Goal: Task Accomplishment & Management: Manage account settings

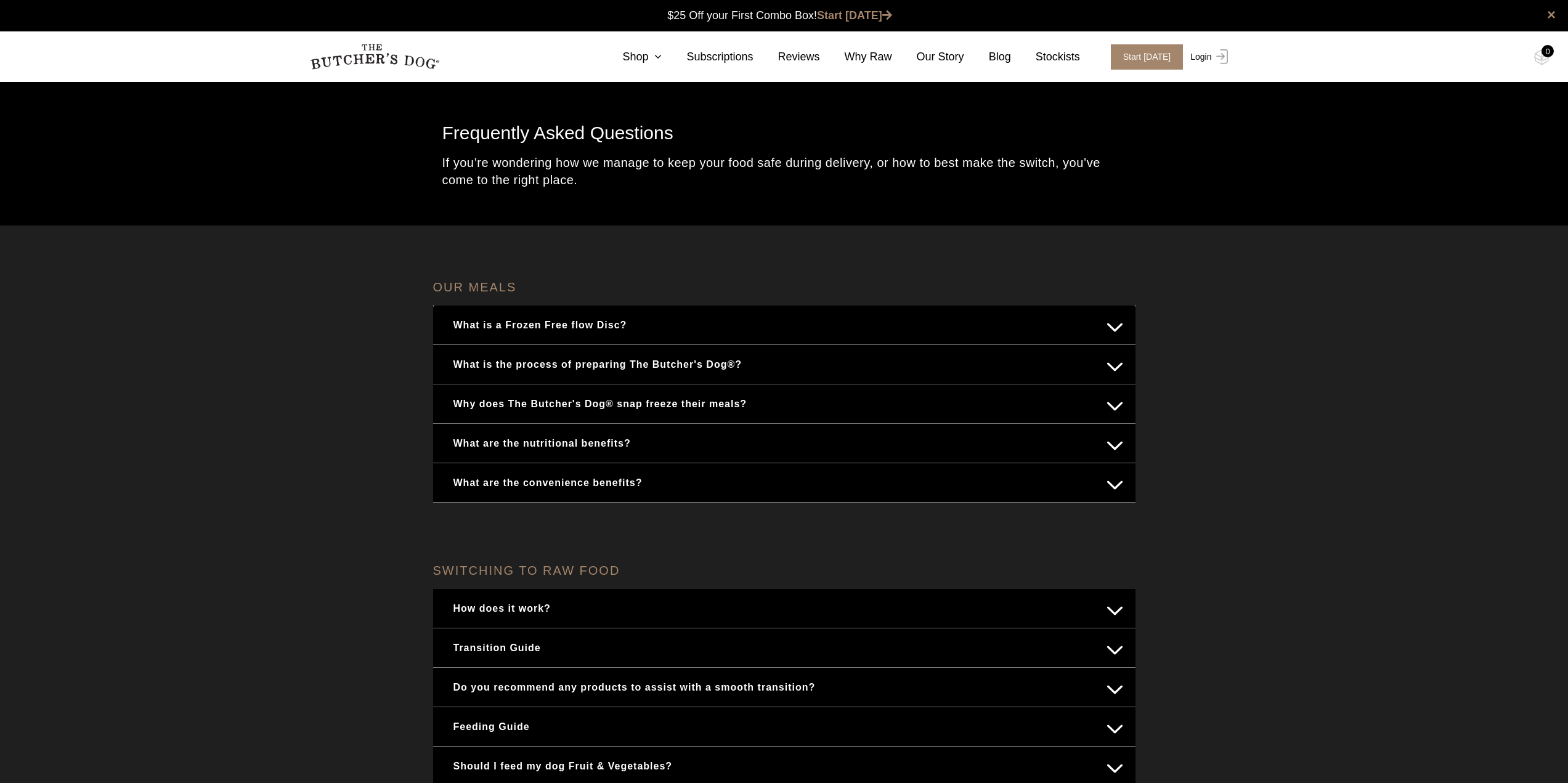
click at [1209, 56] on link "Login" at bounding box center [1208, 56] width 40 height 25
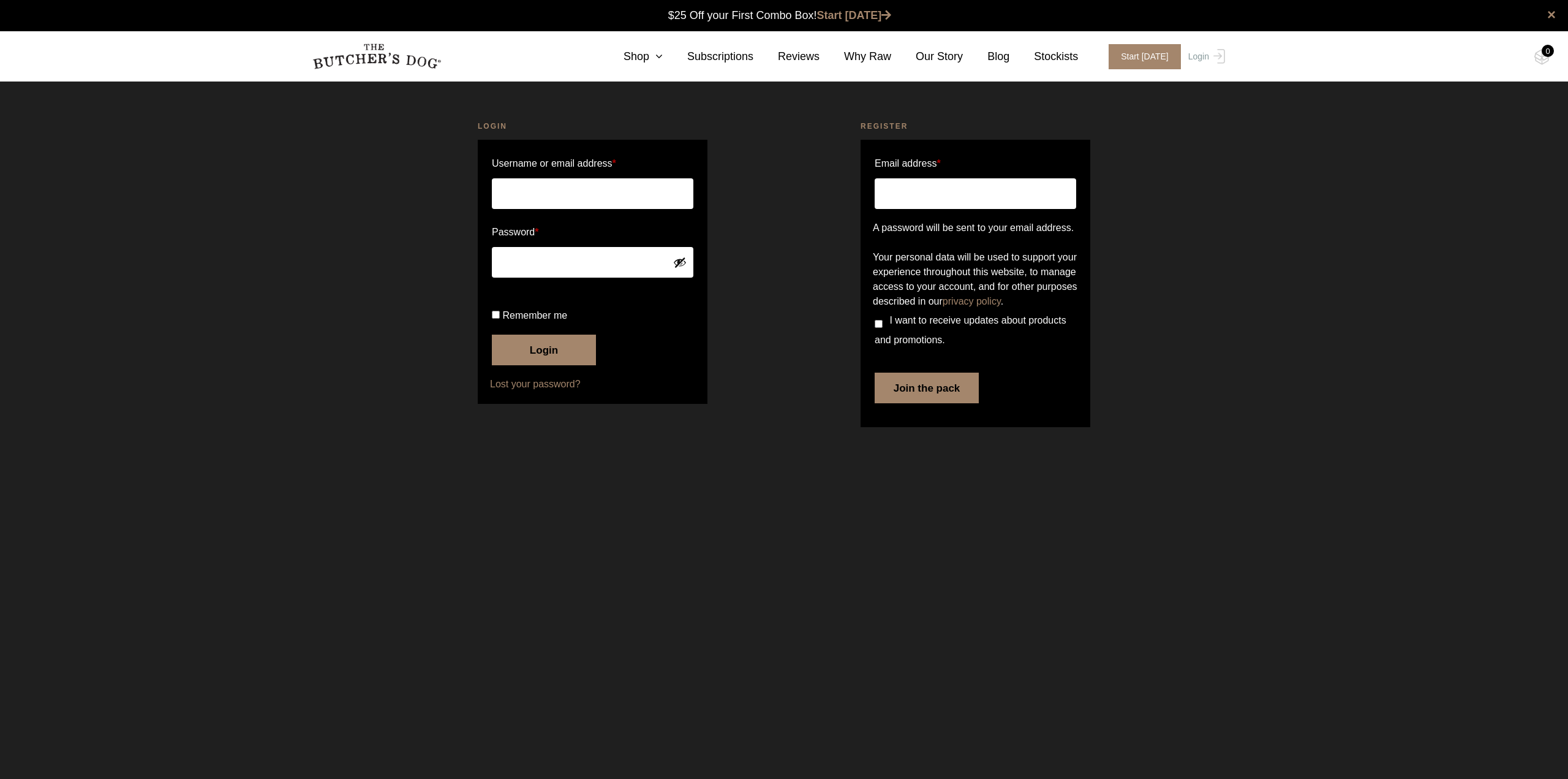
click at [533, 196] on input "Username or email address *" at bounding box center [592, 193] width 201 height 30
type input "ejethi@gmail.com"
click at [492, 319] on input "Remember me" at bounding box center [495, 314] width 8 height 8
checkbox input "true"
click at [555, 365] on button "Login" at bounding box center [543, 349] width 104 height 30
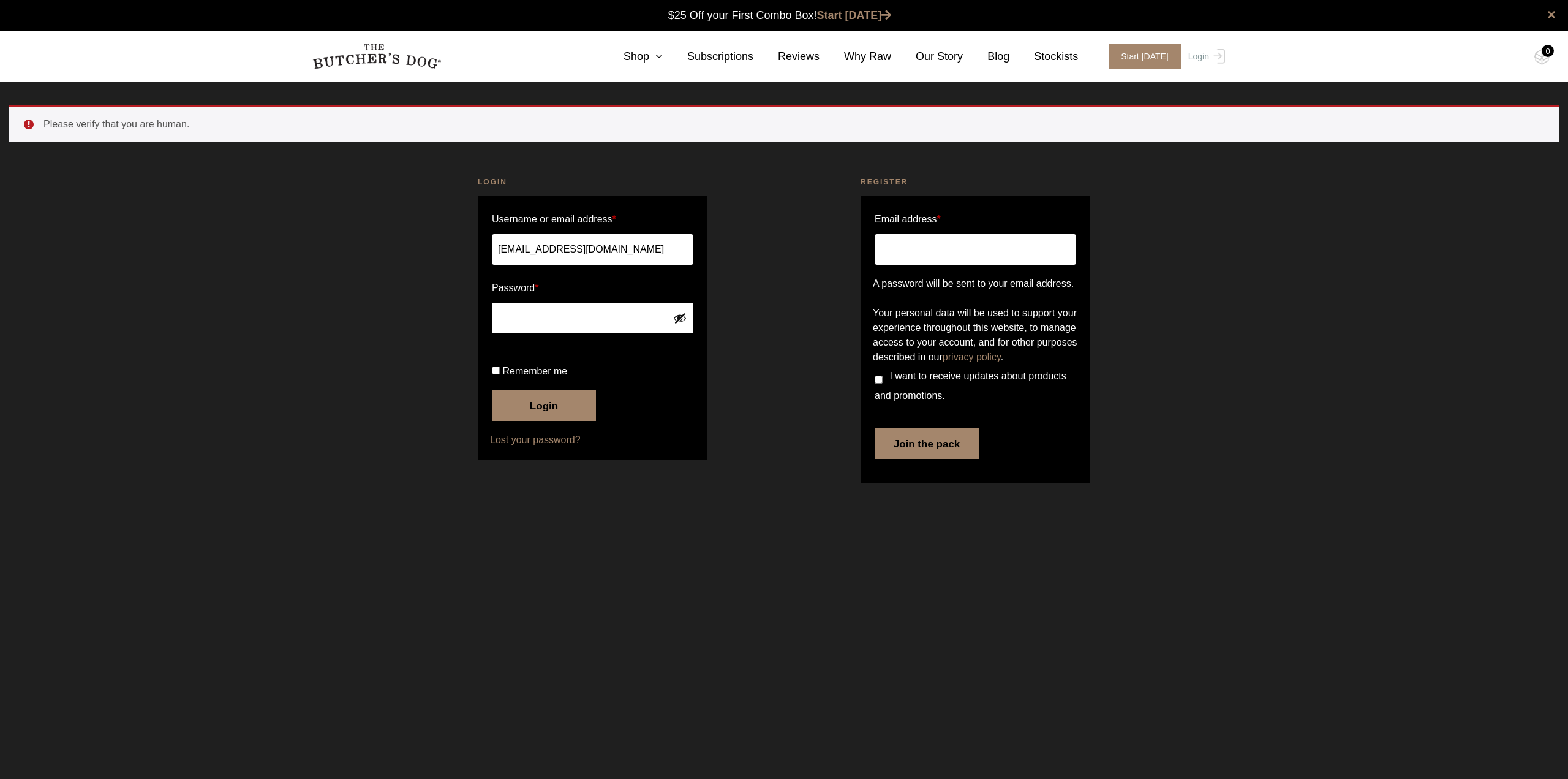
click at [493, 374] on input "Remember me" at bounding box center [495, 370] width 8 height 8
checkbox input "true"
click at [567, 421] on button "Login" at bounding box center [543, 405] width 104 height 30
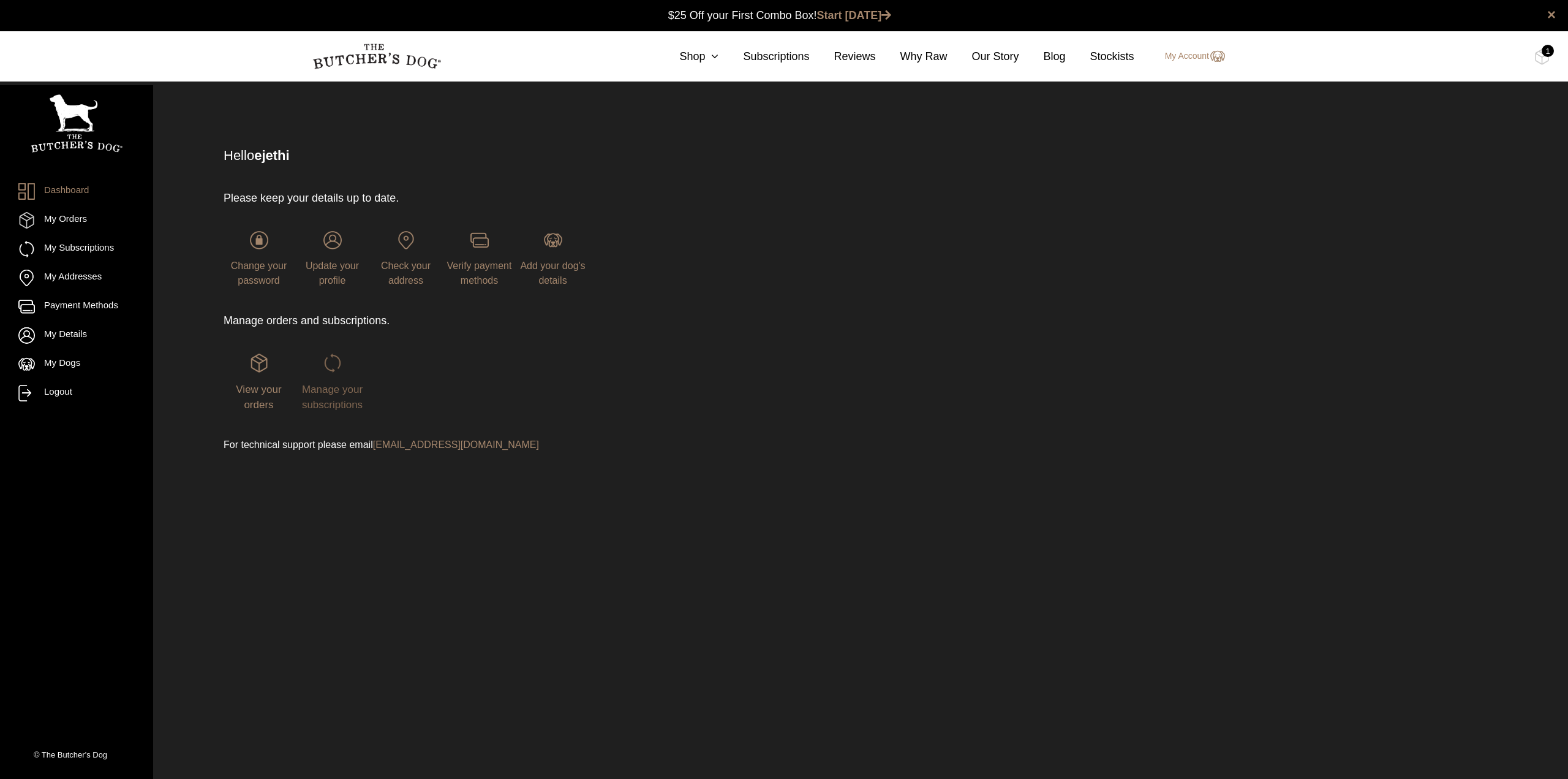
click at [349, 394] on span "Manage your subscriptions" at bounding box center [332, 397] width 61 height 28
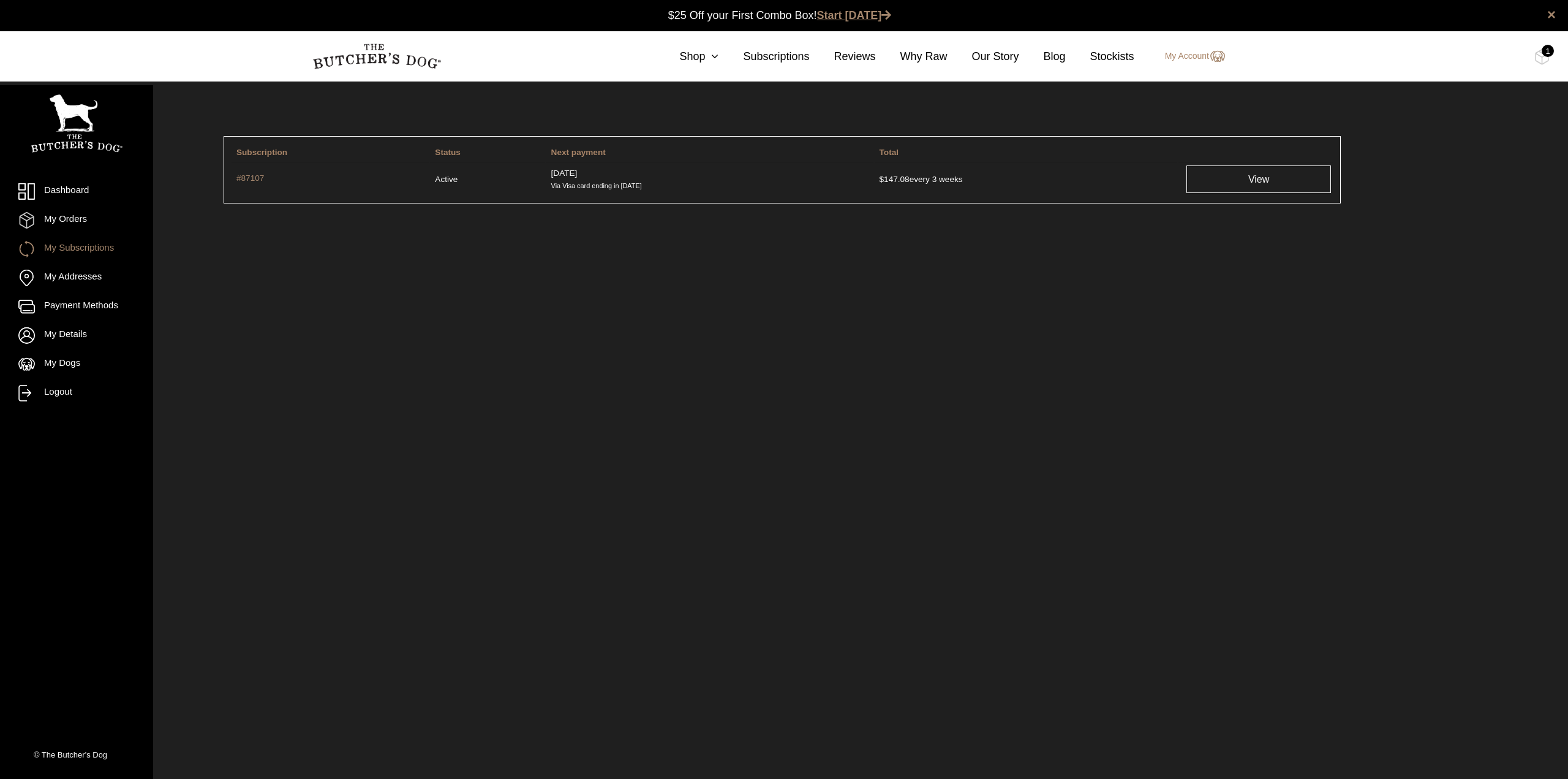
click at [859, 18] on link "Start [DATE]" at bounding box center [855, 15] width 75 height 12
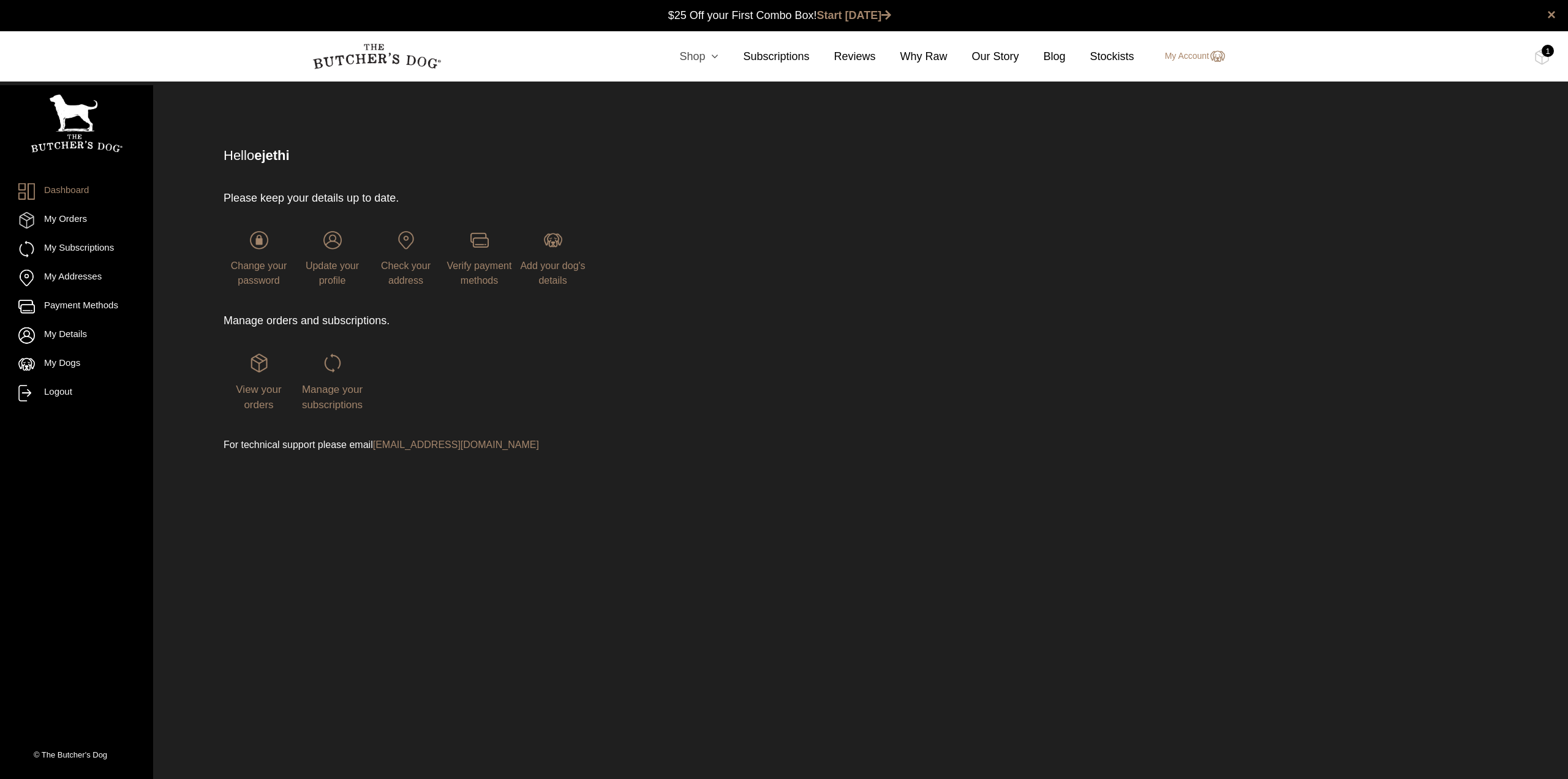
click at [704, 59] on link "Shop" at bounding box center [686, 57] width 64 height 17
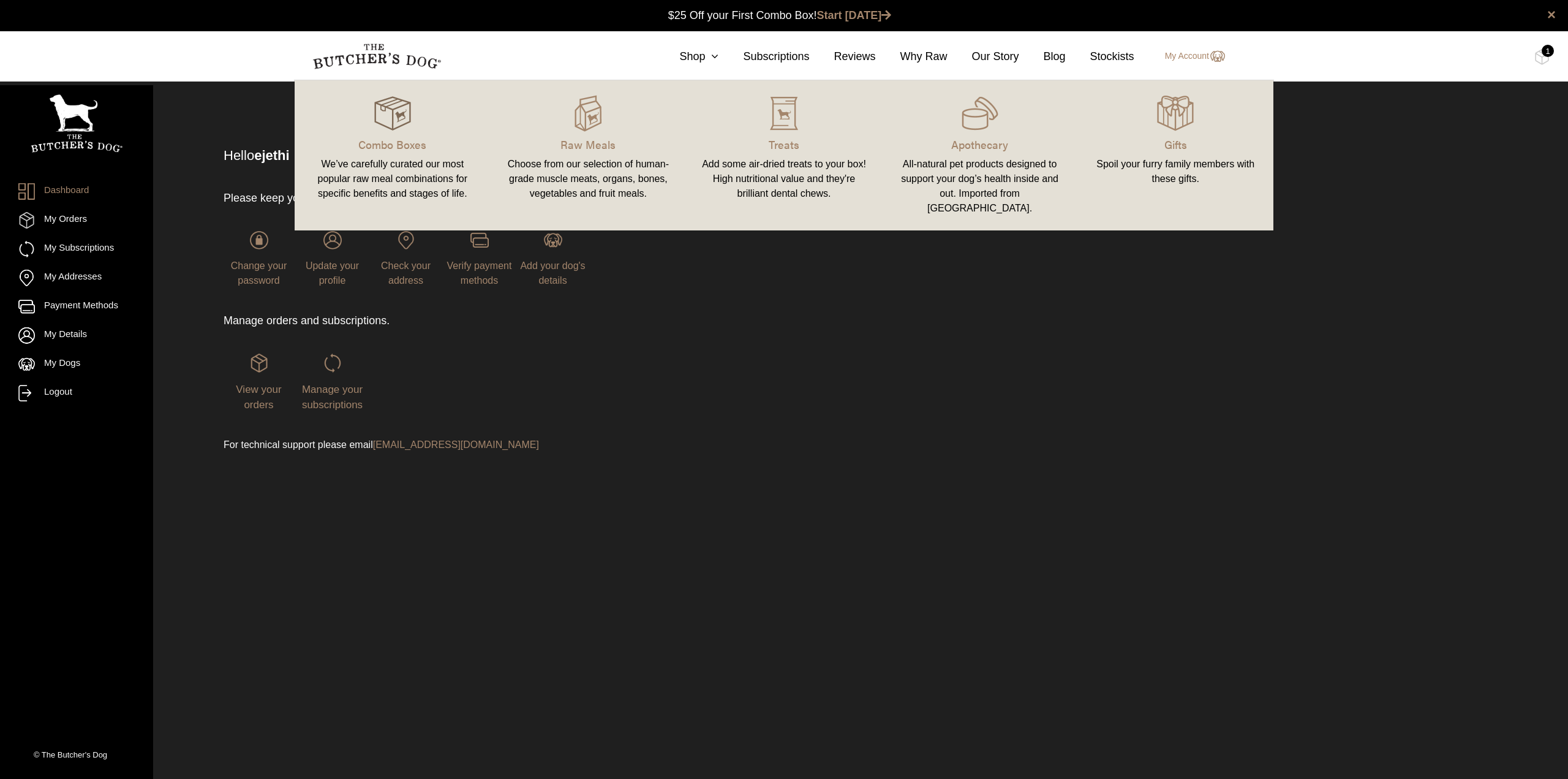
click at [405, 117] on img at bounding box center [392, 113] width 37 height 37
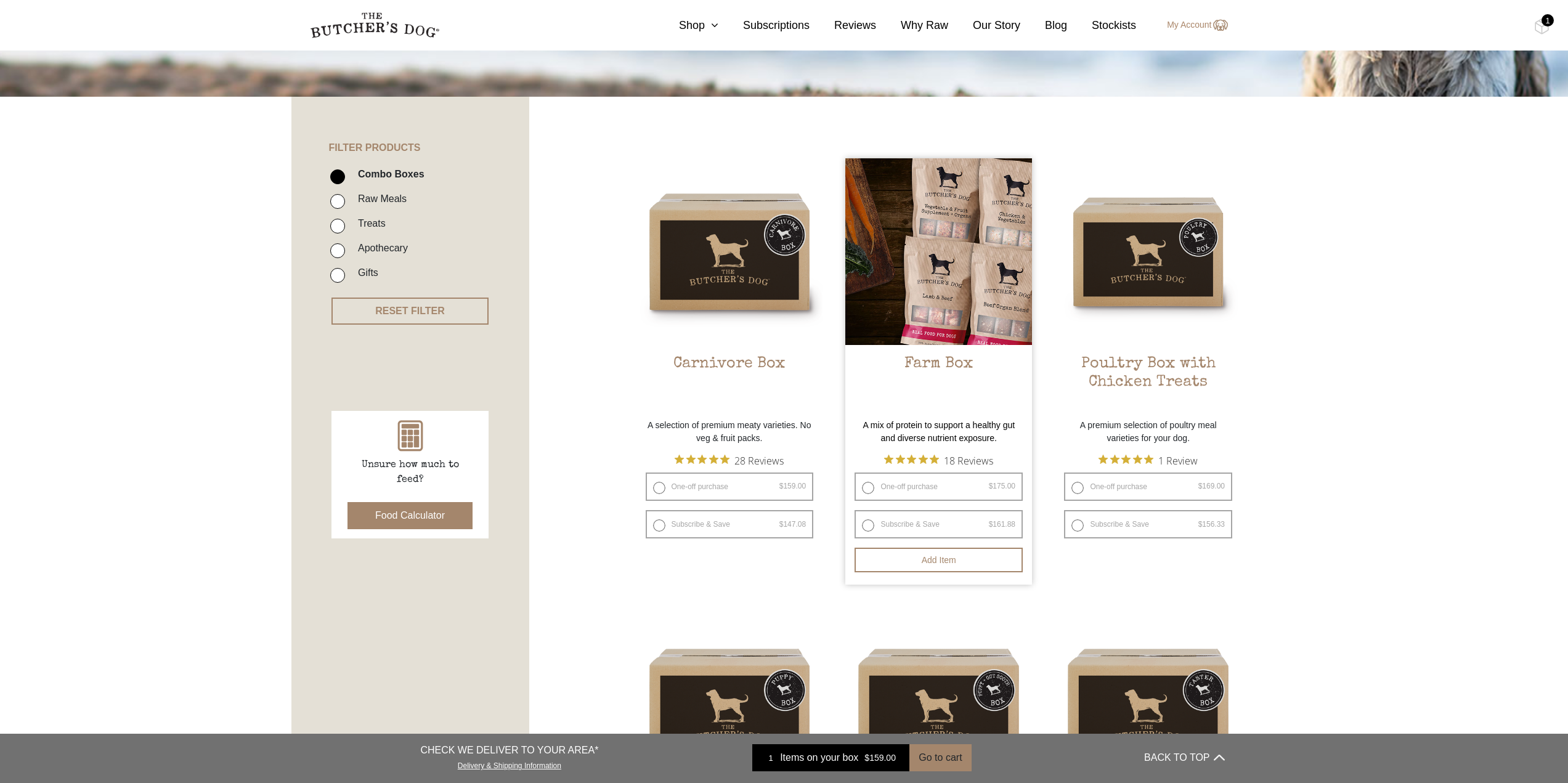
scroll to position [308, 0]
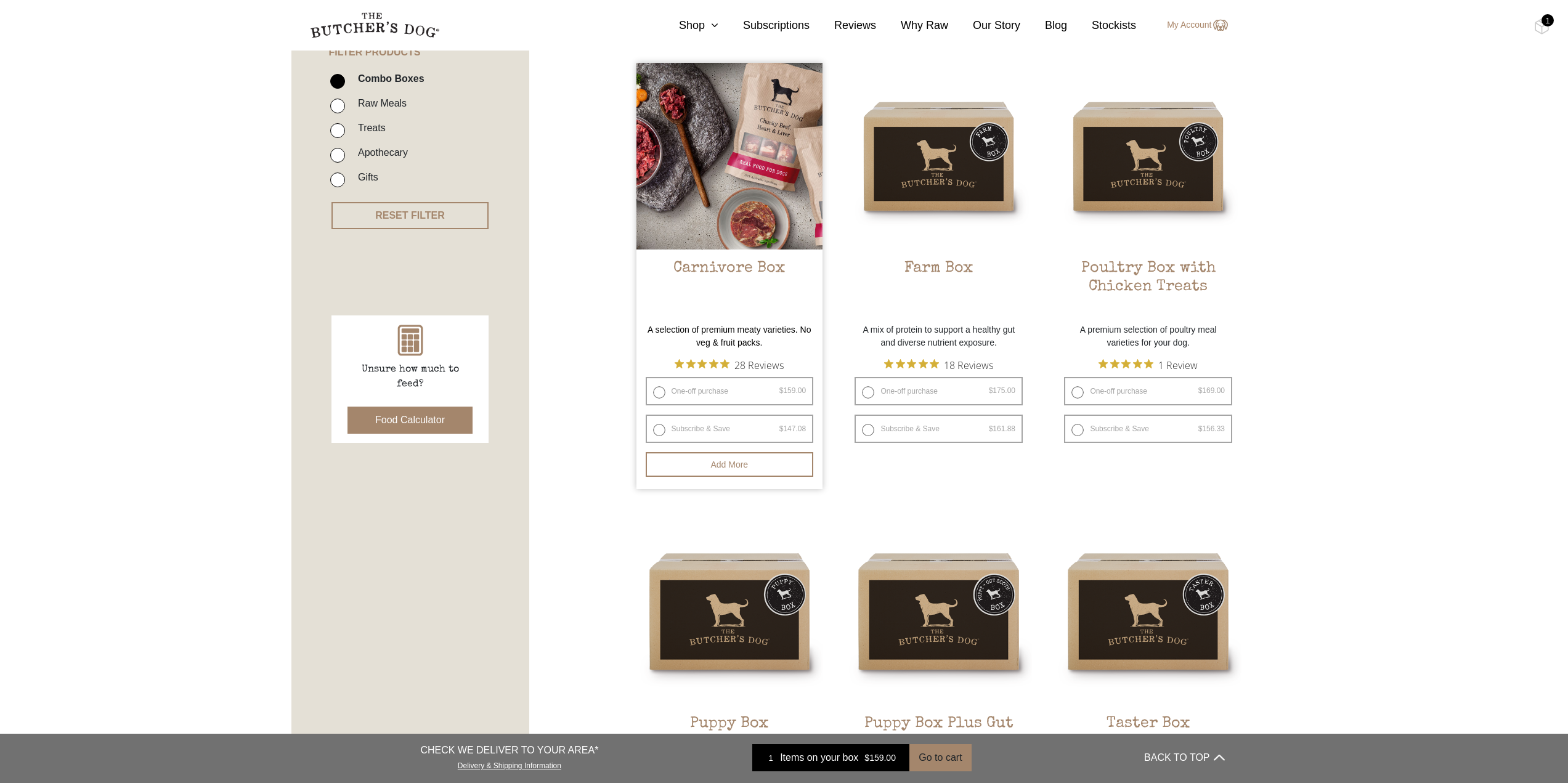
click at [654, 398] on label "One-off purchase $ 159.00 — or subscribe and save 7.5%" at bounding box center [729, 391] width 168 height 29
radio input "true"
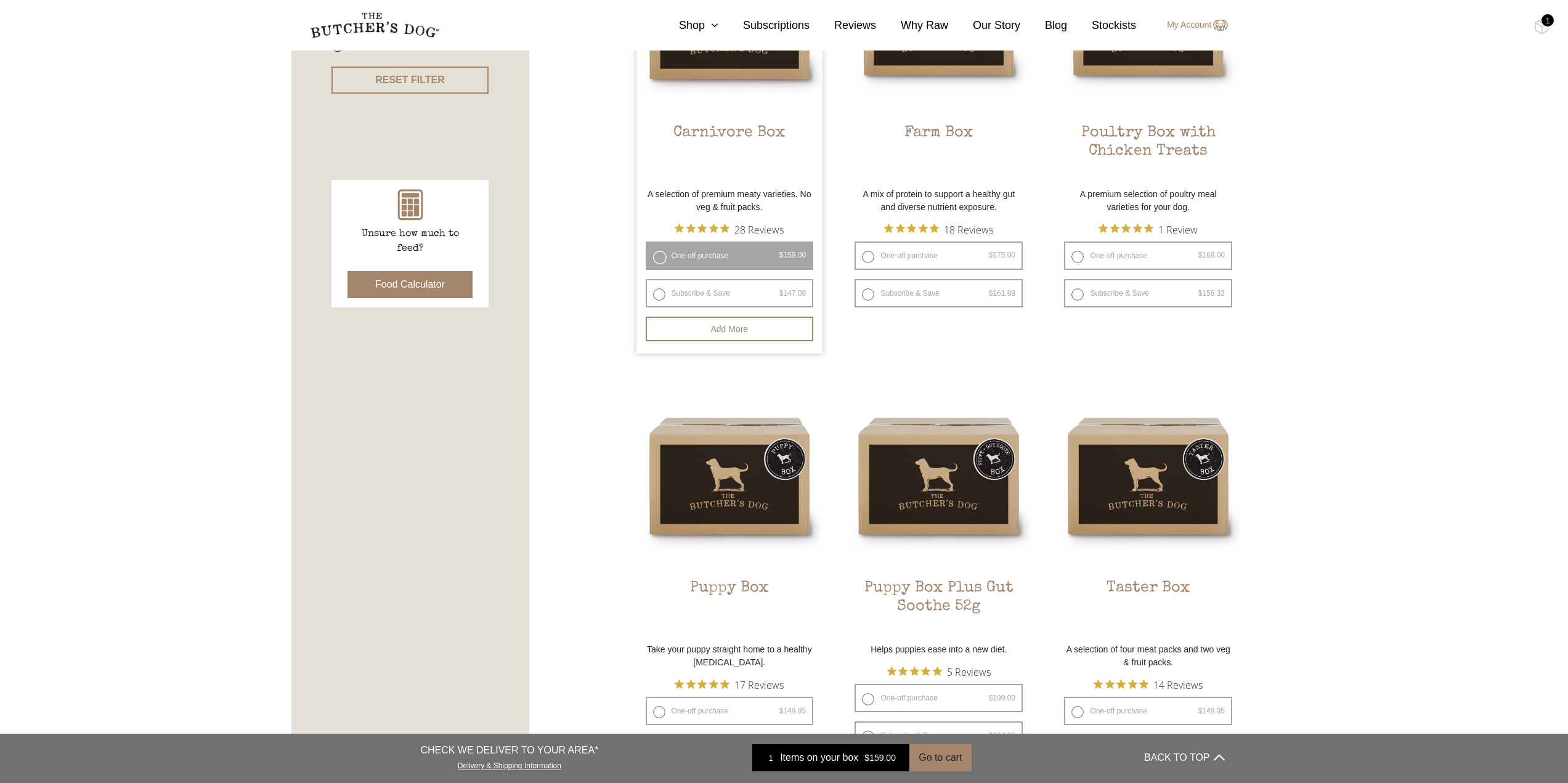
scroll to position [247, 0]
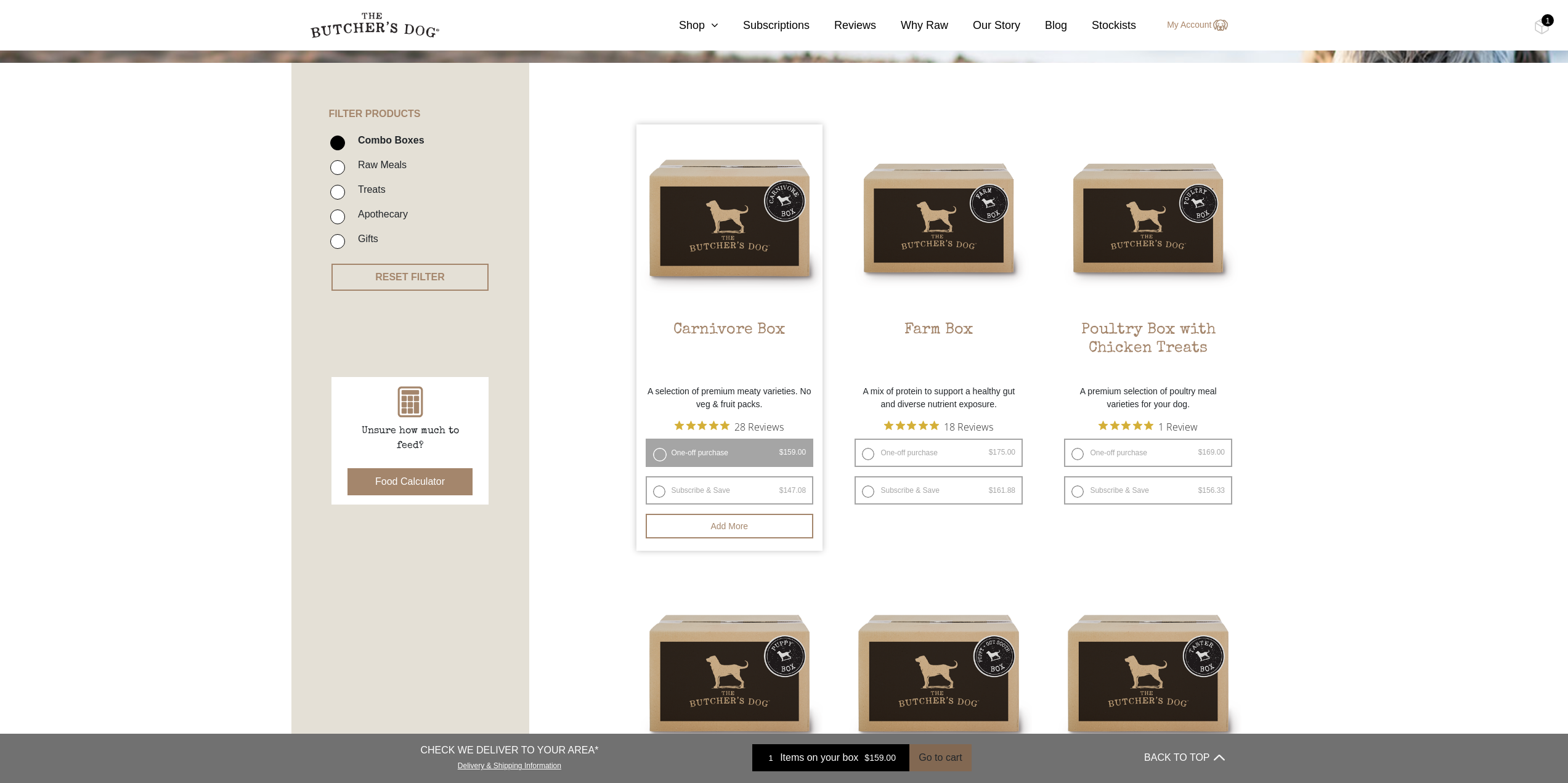
click at [944, 762] on button "Go to cart" at bounding box center [940, 758] width 62 height 27
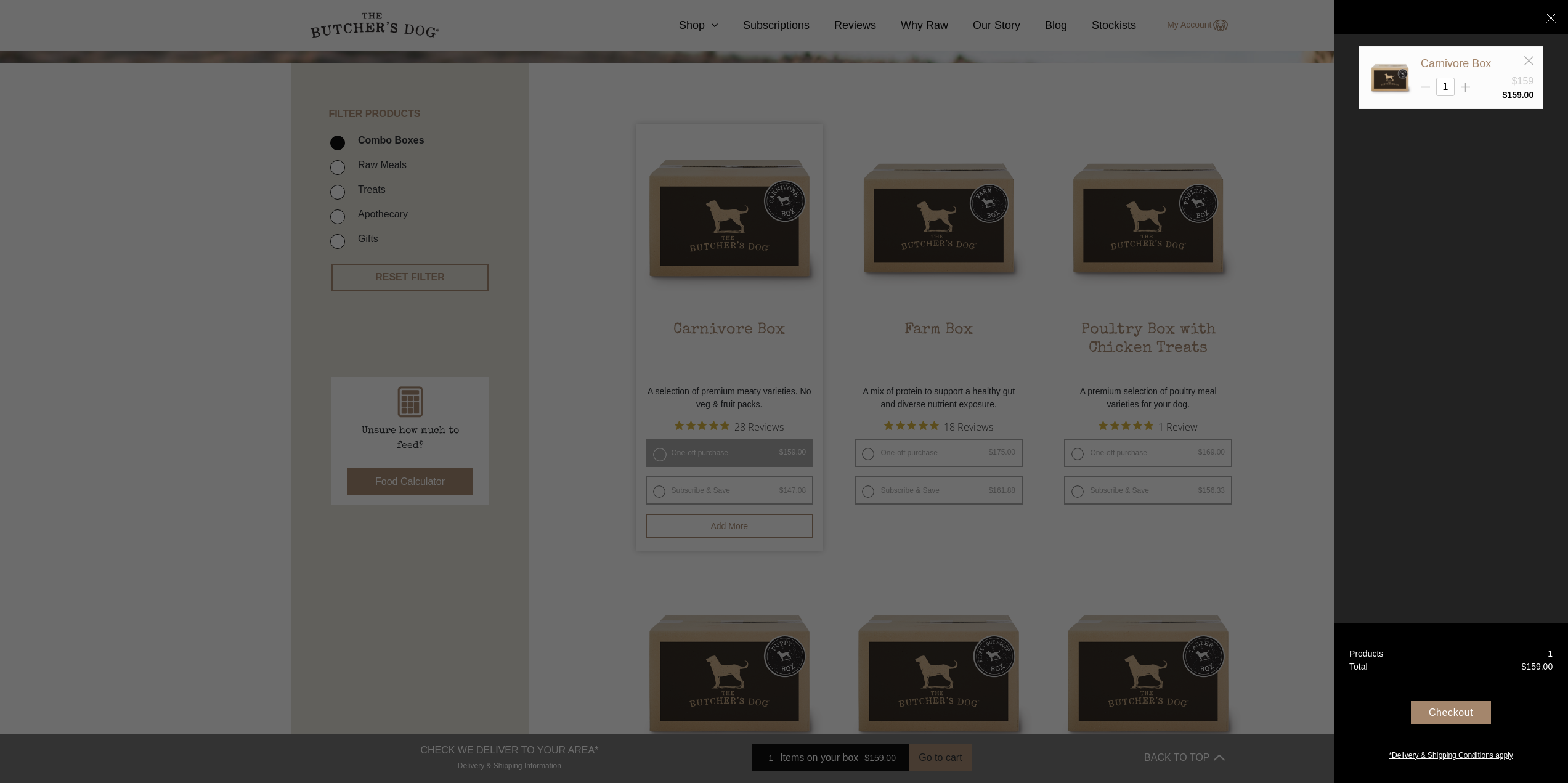
click at [1443, 710] on div "Checkout" at bounding box center [1451, 712] width 80 height 23
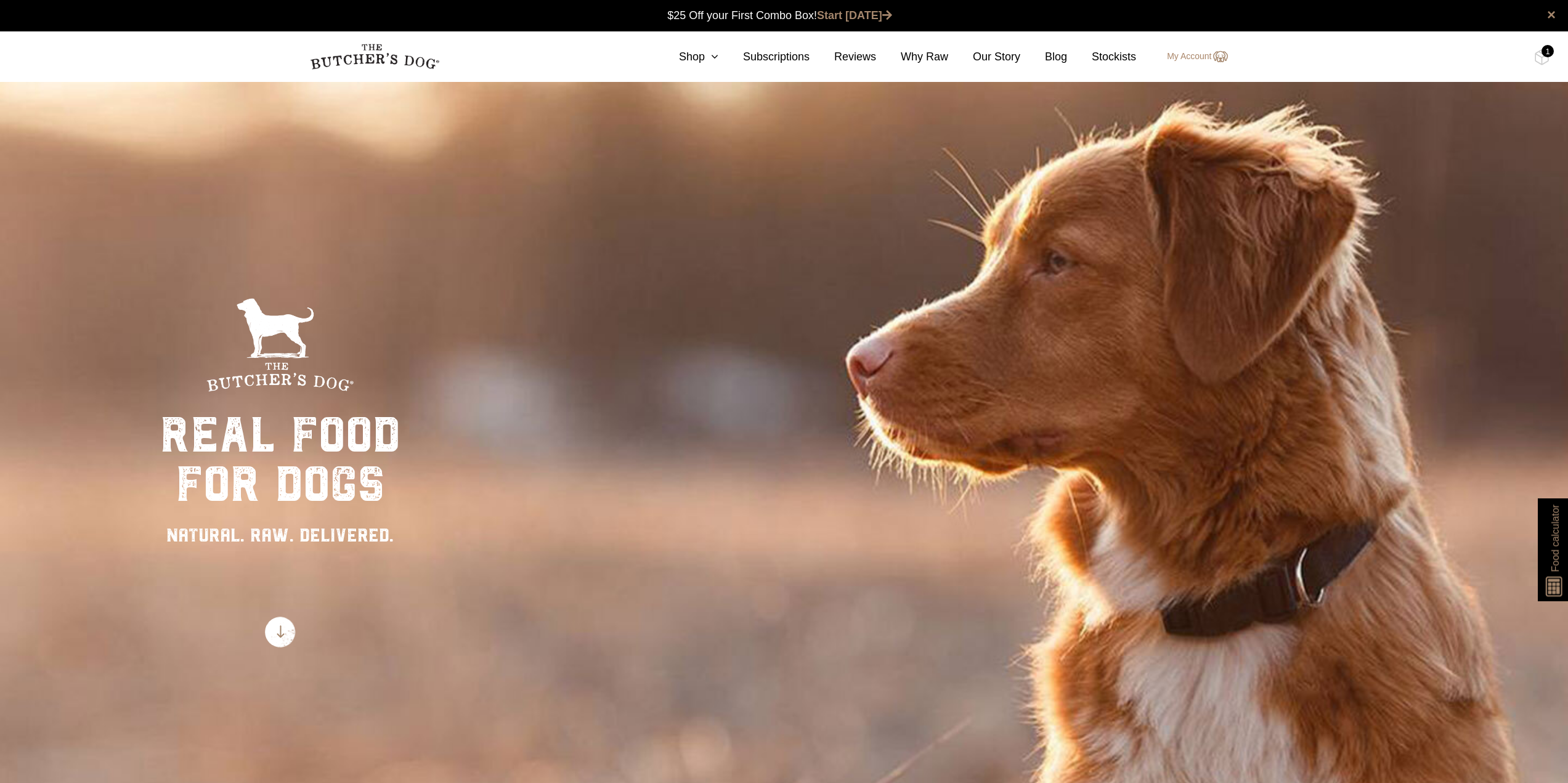
click at [373, 56] on img at bounding box center [374, 56] width 129 height 26
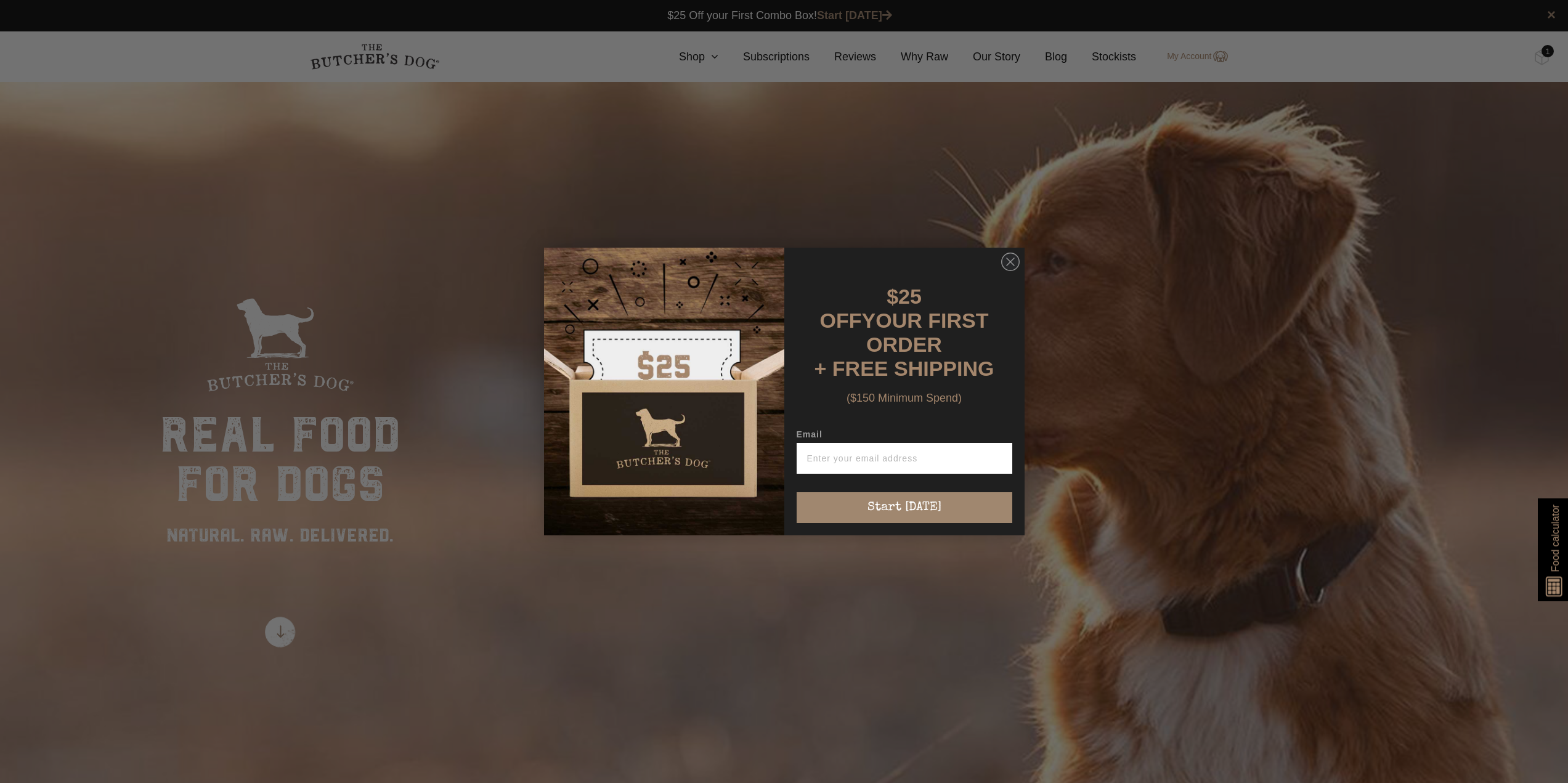
click at [1006, 276] on div "$25 OFF YOUR FIRST ORDER + FREE SHIPPING ($150 Minimum Spend)" at bounding box center [905, 344] width 215 height 169
click at [1012, 266] on circle "Close dialog" at bounding box center [1011, 262] width 18 height 18
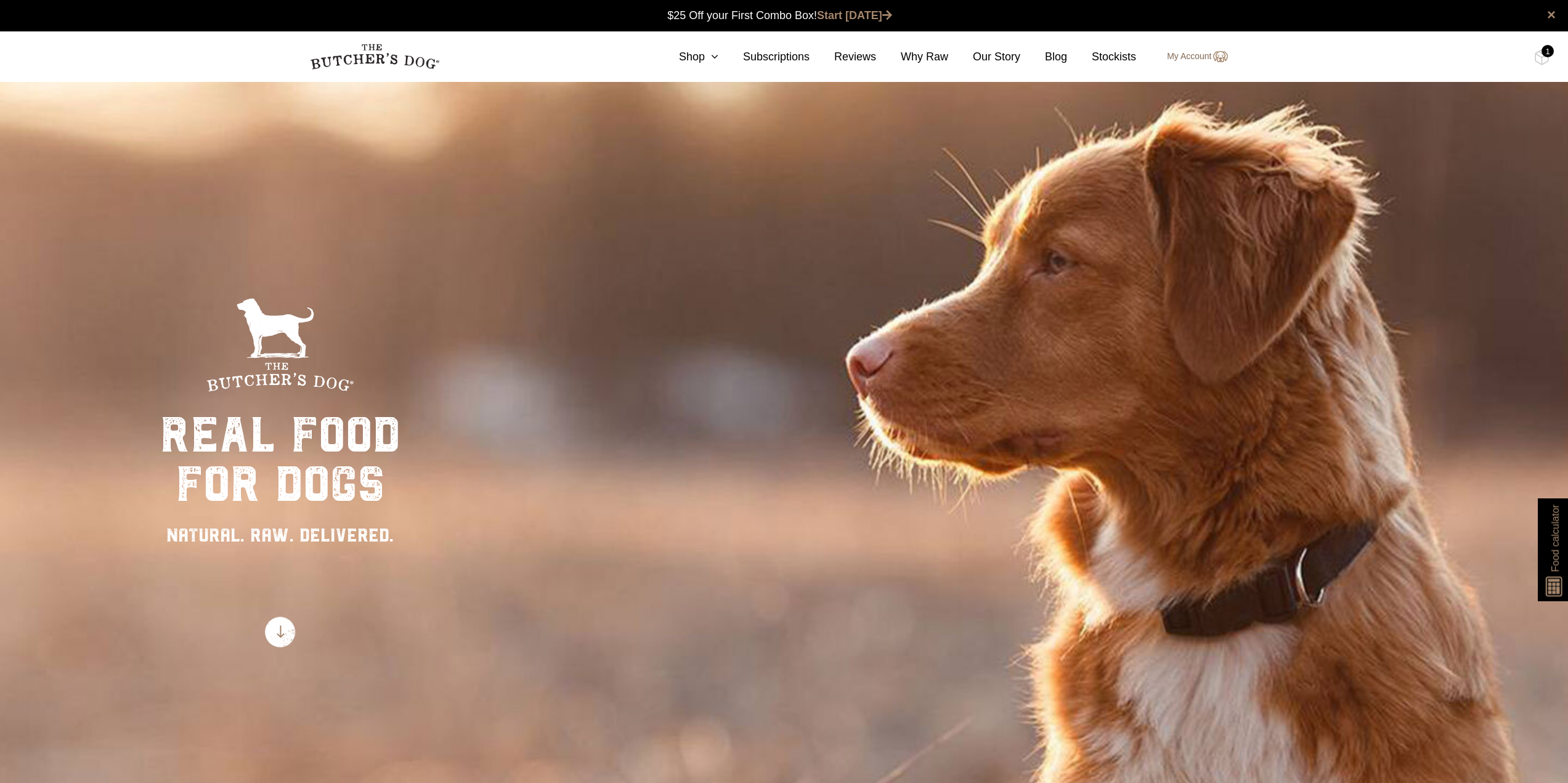
click at [1198, 53] on link "My Account" at bounding box center [1191, 56] width 73 height 15
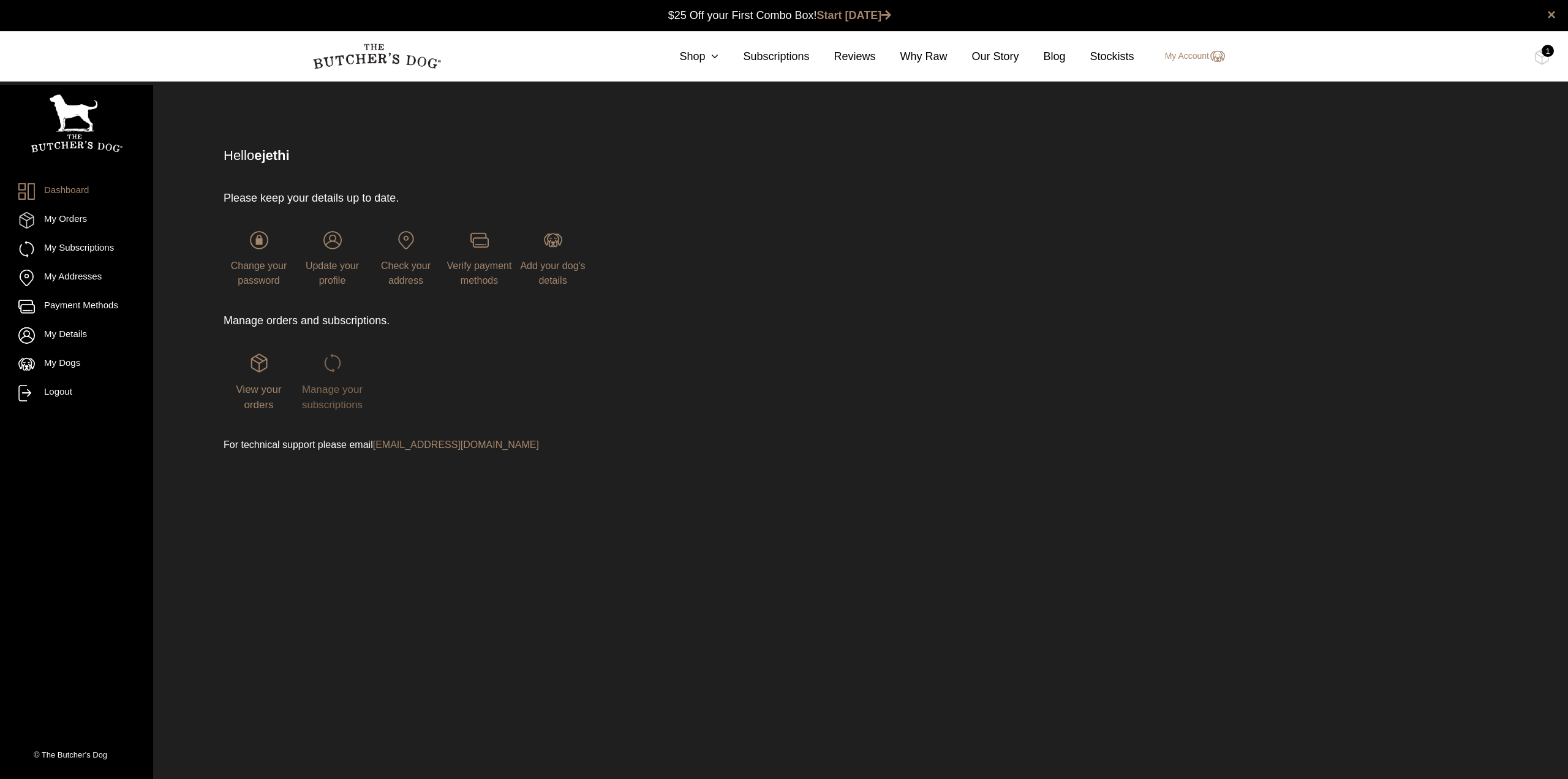
click at [338, 394] on span "Manage your subscriptions" at bounding box center [332, 397] width 61 height 28
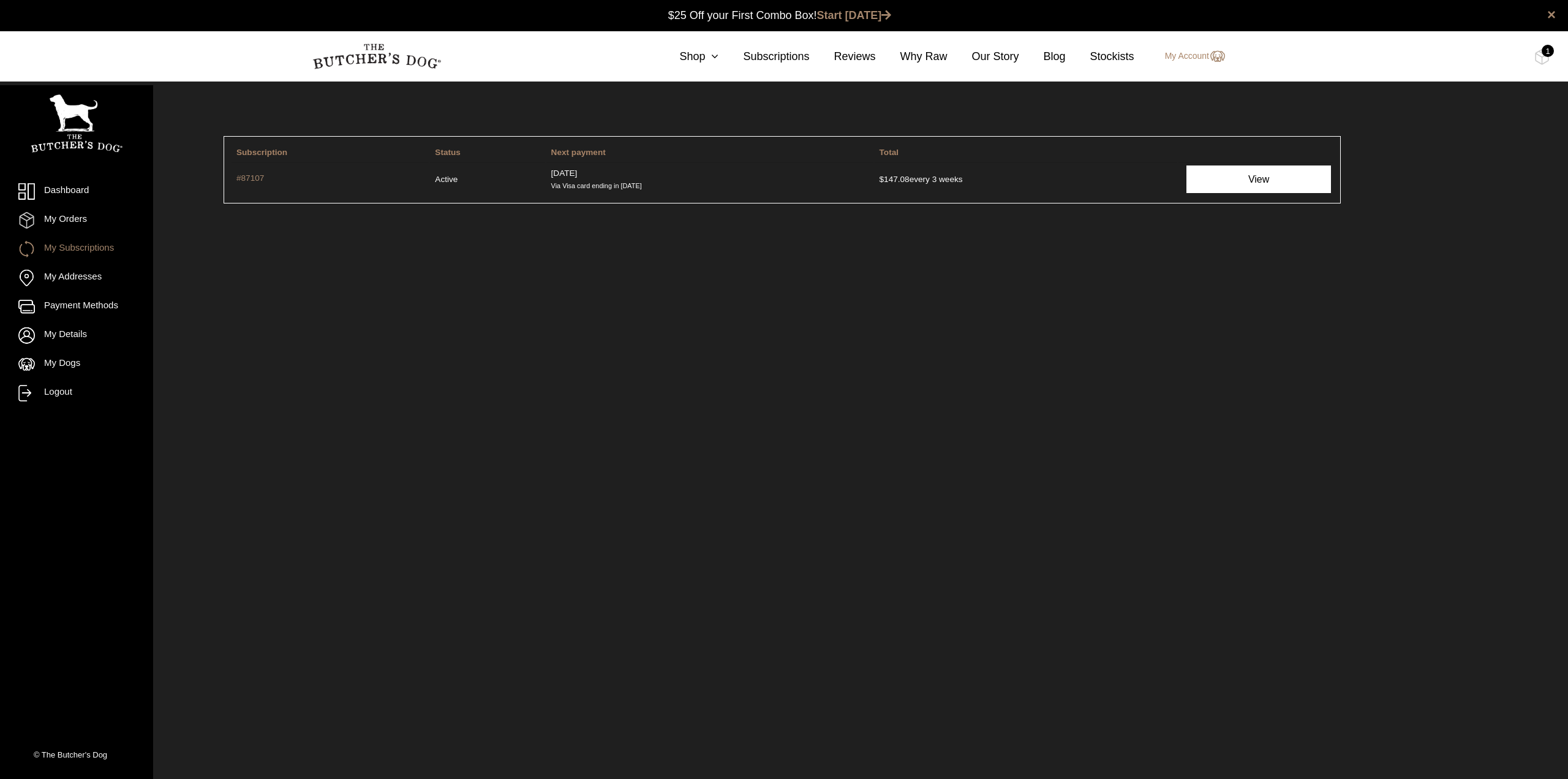
click at [1244, 185] on link "View" at bounding box center [1258, 179] width 144 height 28
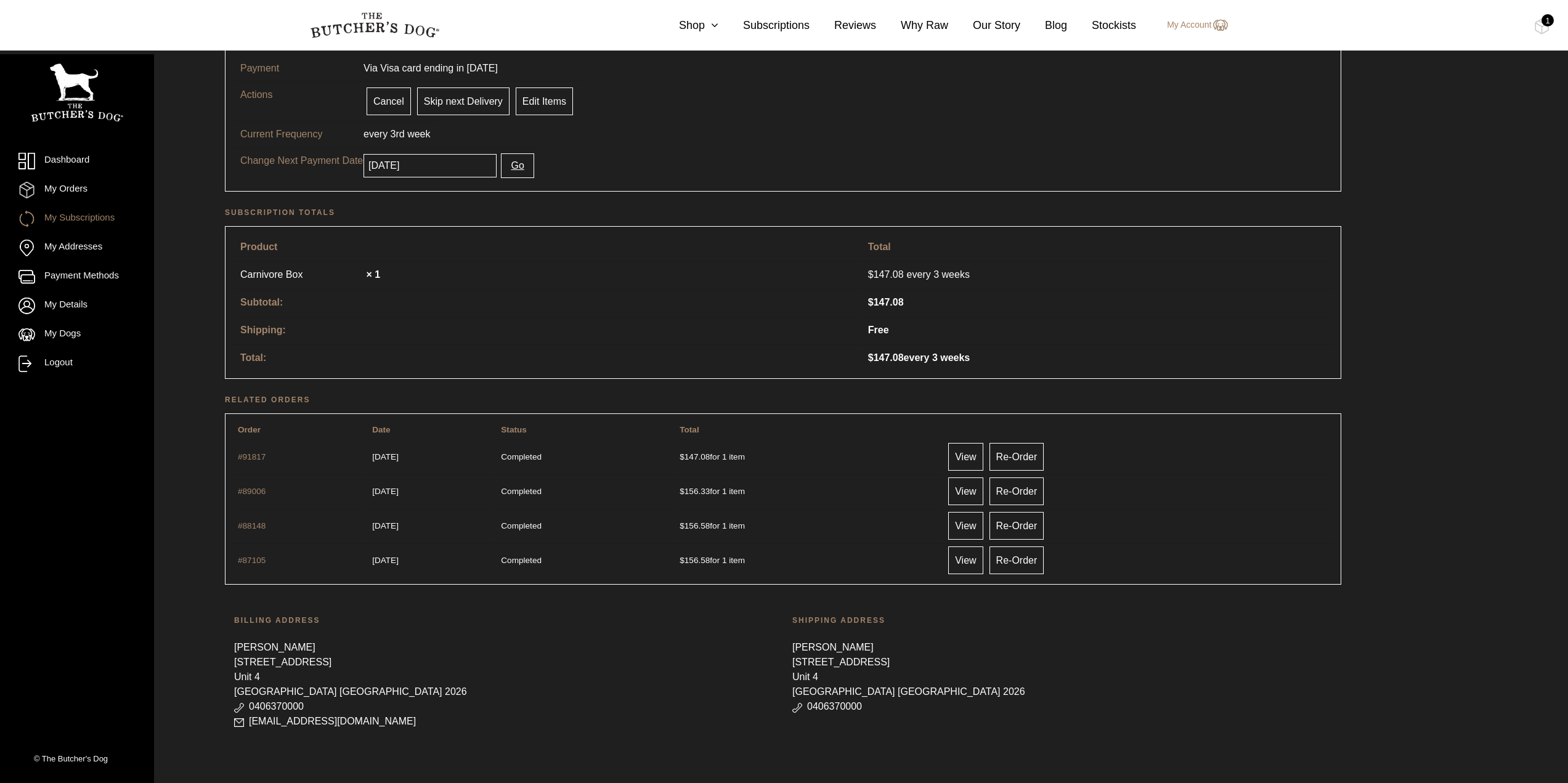
scroll to position [198, 0]
click at [420, 165] on input "[DATE]" at bounding box center [430, 163] width 133 height 23
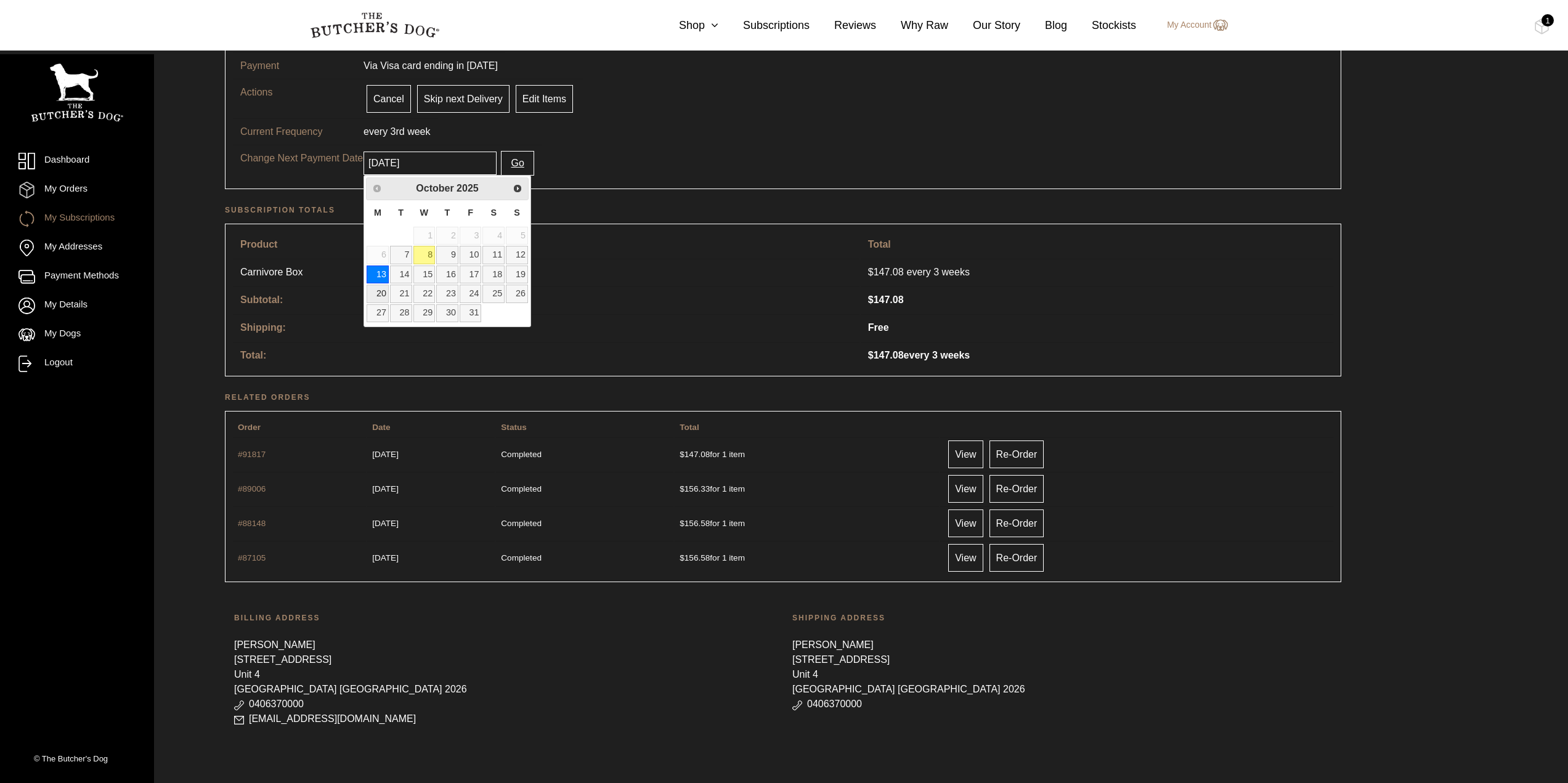
click at [378, 295] on link "20" at bounding box center [378, 294] width 22 height 18
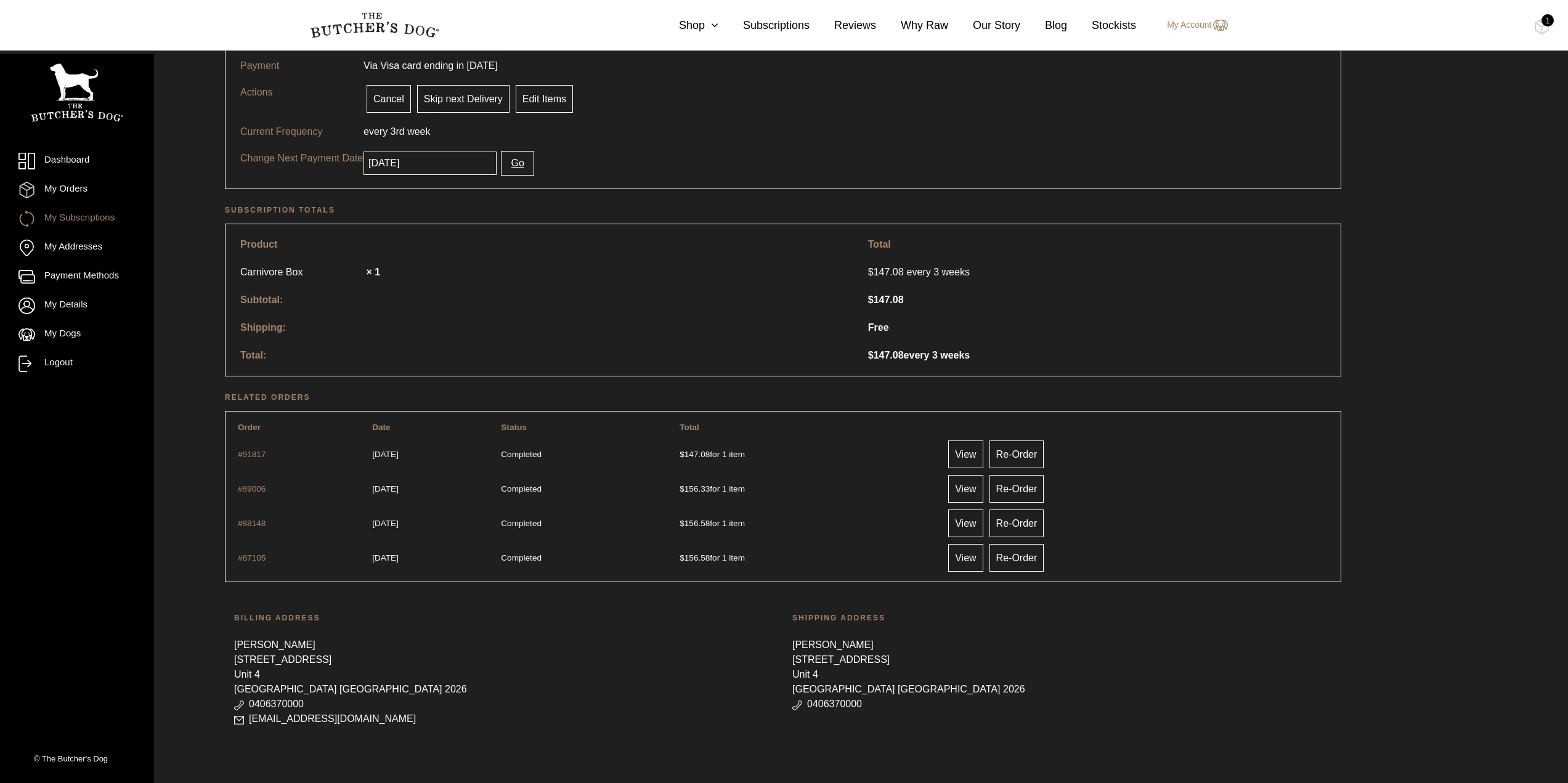
click at [404, 159] on input "[DATE]" at bounding box center [430, 163] width 133 height 23
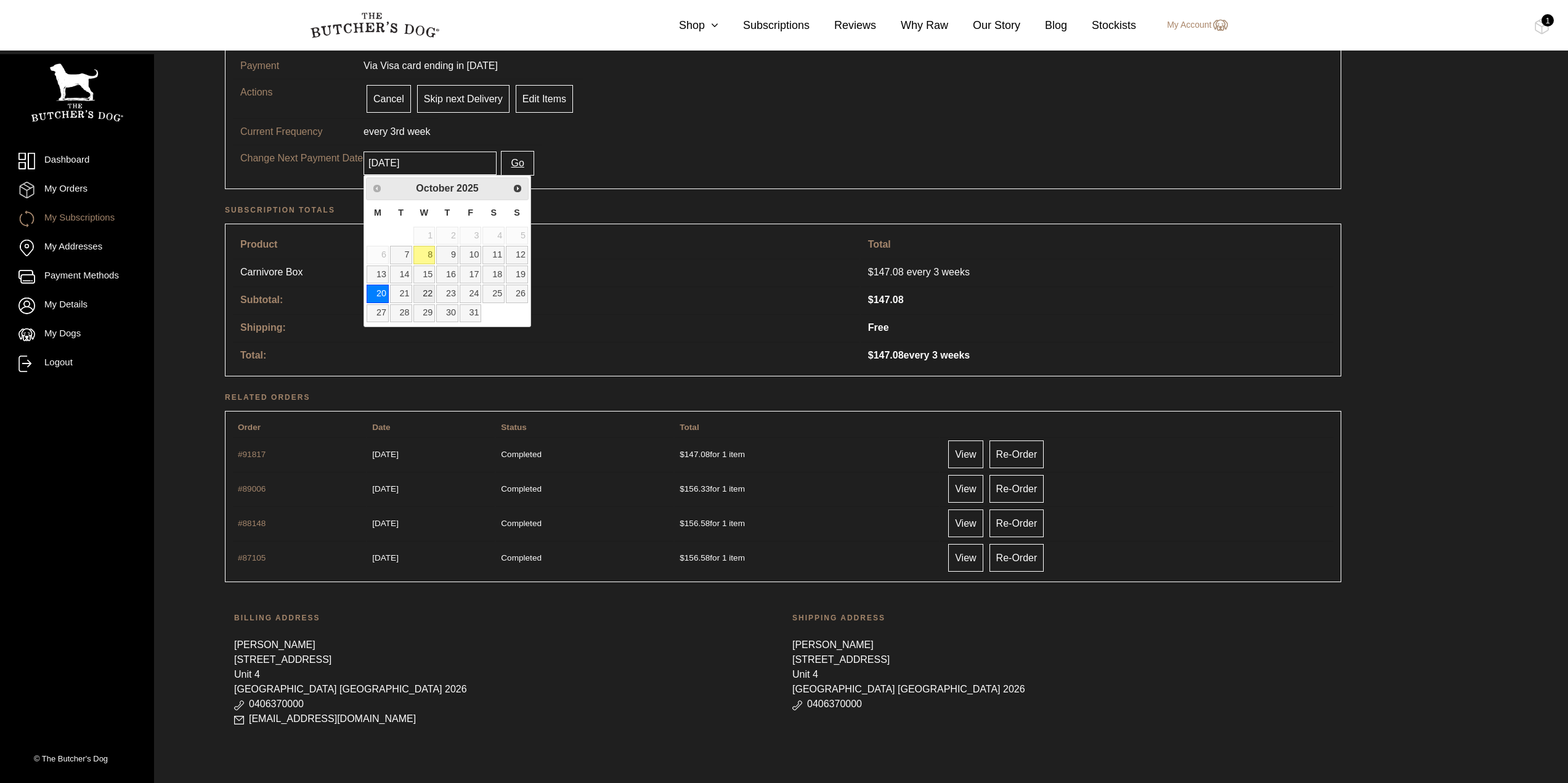
click at [429, 293] on link "22" at bounding box center [424, 294] width 22 height 18
type input "[DATE]"
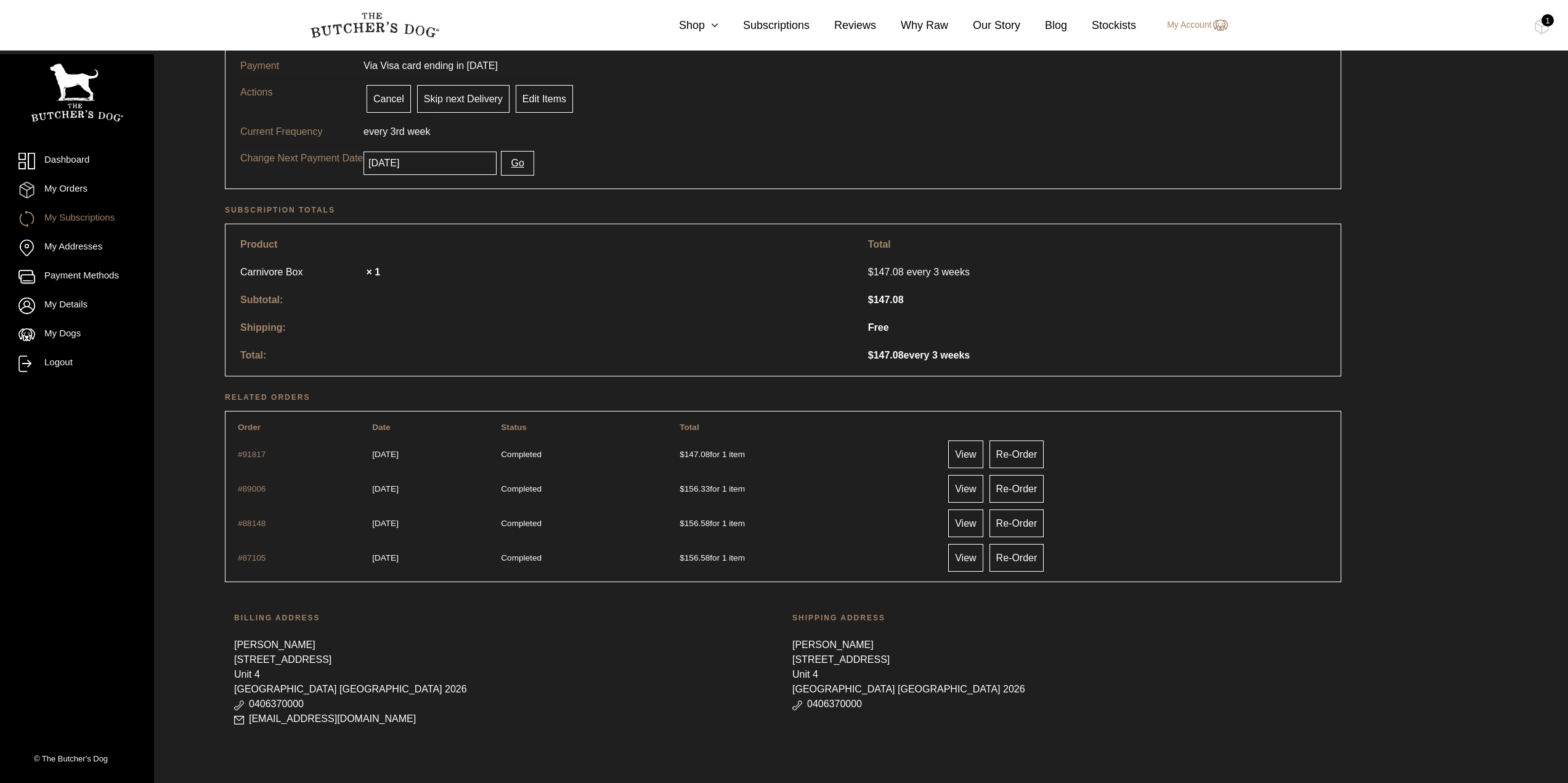
click at [506, 165] on button "Go" at bounding box center [517, 163] width 32 height 25
